Goal: Information Seeking & Learning: Check status

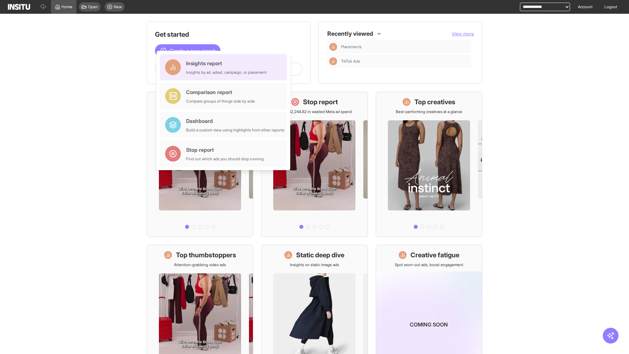
click at [225, 67] on div "Insights report Insights by ad, adset, campaign, or placement" at bounding box center [226, 67] width 81 height 16
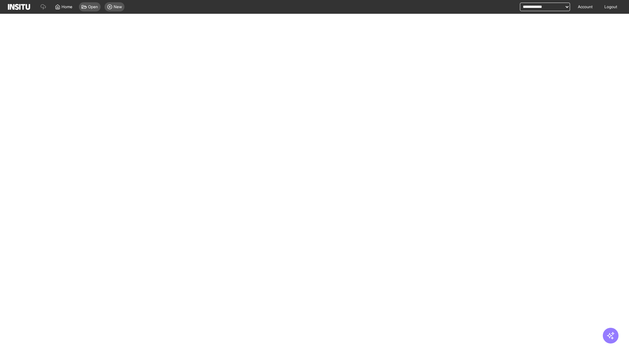
select select "**"
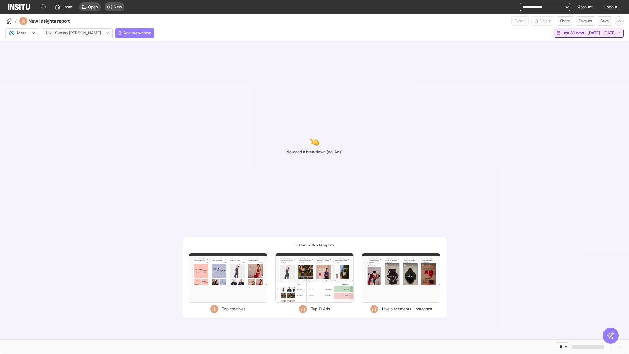
click at [573, 33] on span "Last 30 days - [DATE] - [DATE]" at bounding box center [589, 32] width 54 height 5
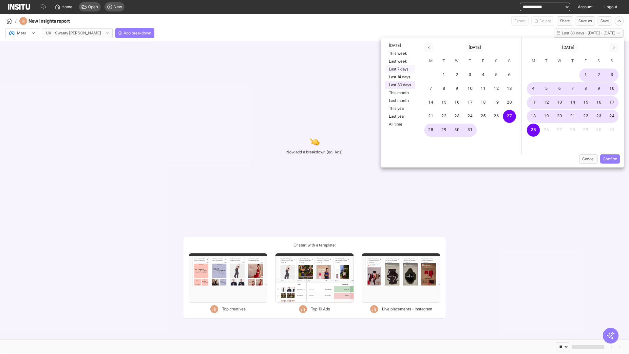
click at [399, 69] on button "Last 7 days" at bounding box center [400, 69] width 30 height 8
